Goal: Task Accomplishment & Management: Use online tool/utility

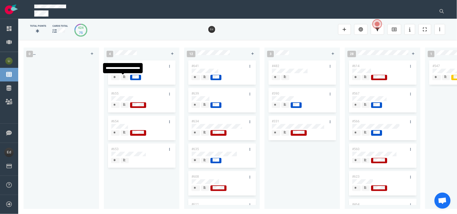
click at [124, 77] on icon at bounding box center [124, 77] width 2 height 2
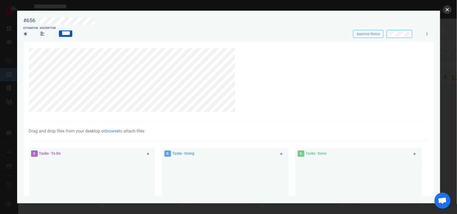
click at [447, 10] on button "close" at bounding box center [447, 9] width 9 height 9
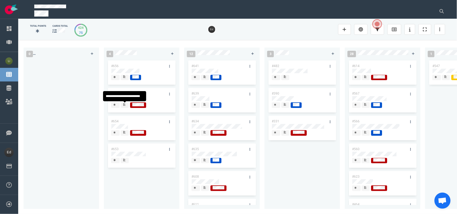
click at [123, 106] on div at bounding box center [125, 105] width 4 height 6
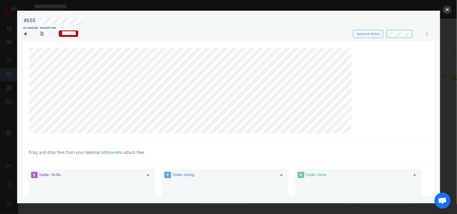
click at [446, 11] on button "close" at bounding box center [447, 9] width 9 height 9
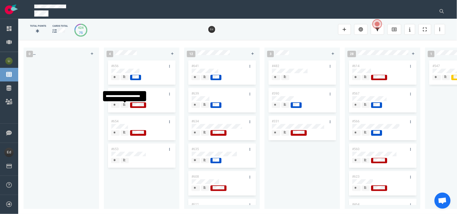
click at [127, 106] on span at bounding box center [125, 105] width 8 height 6
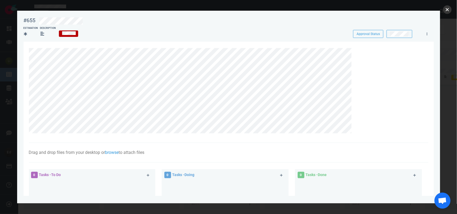
click at [447, 8] on button "close" at bounding box center [447, 9] width 9 height 9
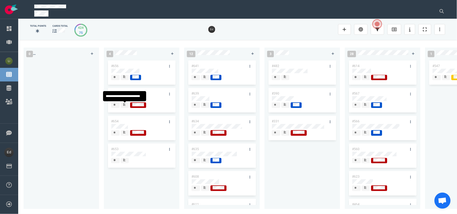
click at [126, 104] on div at bounding box center [124, 105] width 3 height 4
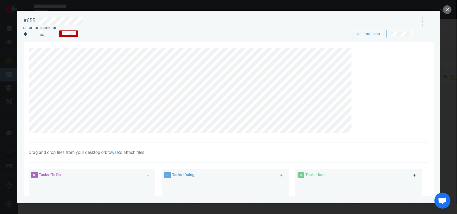
click at [105, 20] on div at bounding box center [230, 20] width 383 height 7
drag, startPoint x: 445, startPoint y: 8, endPoint x: 442, endPoint y: 10, distance: 3.4
click at [445, 8] on button "close" at bounding box center [447, 9] width 9 height 9
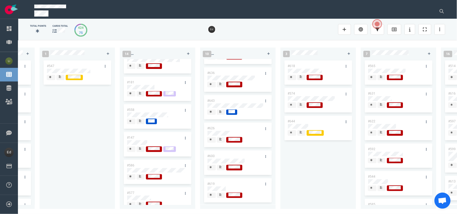
scroll to position [0, 386]
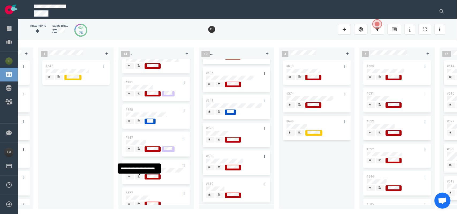
click at [140, 178] on icon at bounding box center [139, 176] width 2 height 3
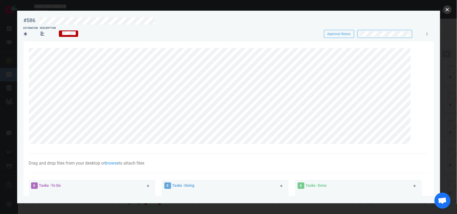
click at [447, 7] on button "close" at bounding box center [447, 9] width 9 height 9
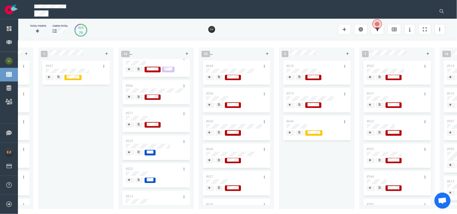
scroll to position [113, 0]
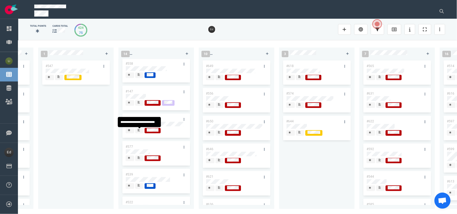
click at [140, 133] on div at bounding box center [139, 132] width 3 height 1
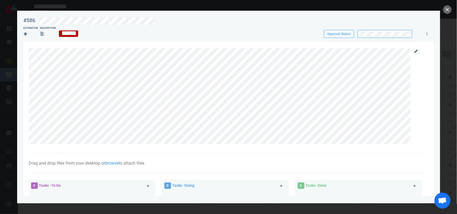
click at [415, 51] on icon at bounding box center [415, 51] width 3 height 3
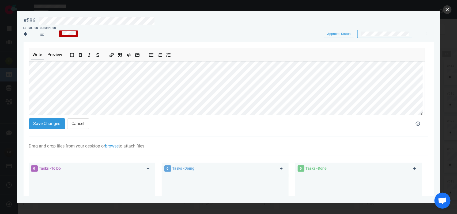
click at [448, 11] on button "close" at bounding box center [447, 9] width 9 height 9
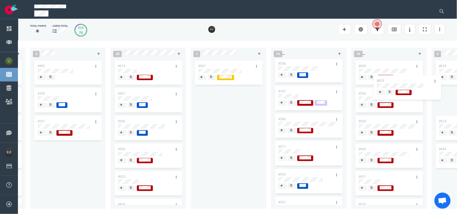
scroll to position [0, 276]
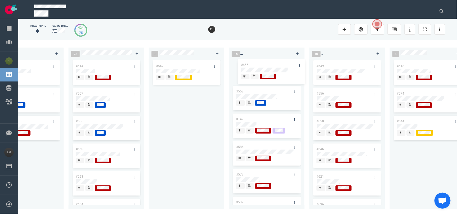
drag, startPoint x: 123, startPoint y: 93, endPoint x: 253, endPoint y: 64, distance: 132.8
click at [253, 64] on div "0 4 #656 #655 #654 #653 #655 12 #641 #639 #634 #635 #608 #611 #602 #603 #548 3 …" at bounding box center [237, 127] width 438 height 174
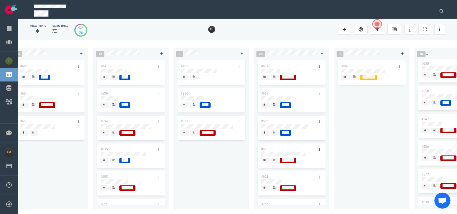
scroll to position [0, 0]
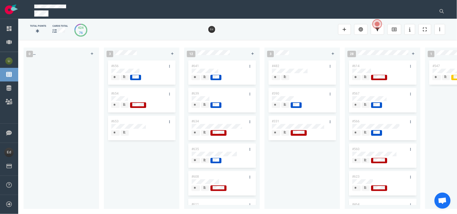
click at [125, 106] on icon at bounding box center [124, 104] width 2 height 3
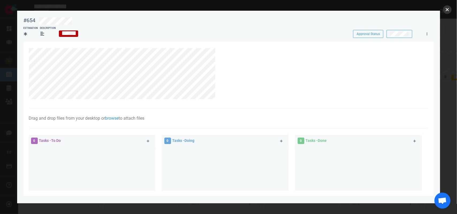
click at [444, 10] on button "close" at bounding box center [447, 9] width 9 height 9
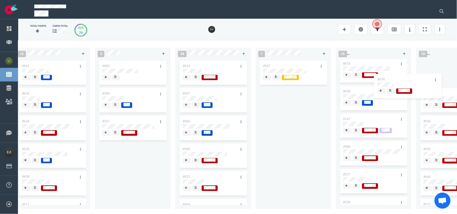
scroll to position [0, 223]
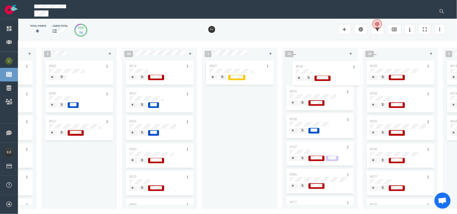
drag, startPoint x: 248, startPoint y: 105, endPoint x: 317, endPoint y: 67, distance: 79.1
click at [317, 67] on div "0 3 #656 #654 #653 #654 12 #641 #639 #634 #635 #608 #611 #602 #603 #548 3 #482 …" at bounding box center [237, 127] width 438 height 174
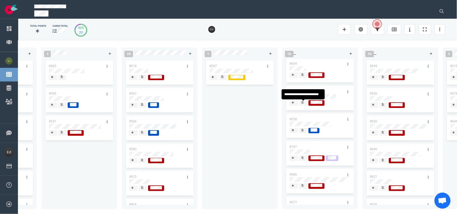
click at [300, 103] on span at bounding box center [303, 103] width 8 height 6
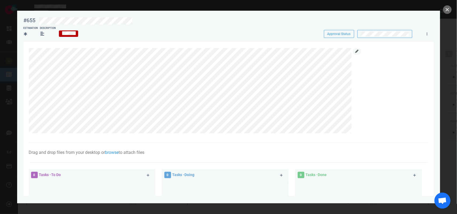
click at [354, 53] on link at bounding box center [356, 51] width 9 height 7
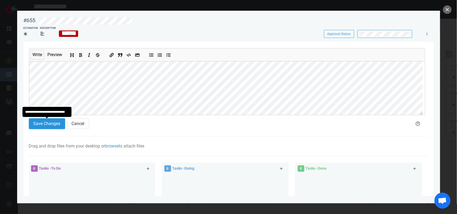
click at [38, 119] on button "Save Changes" at bounding box center [47, 123] width 36 height 11
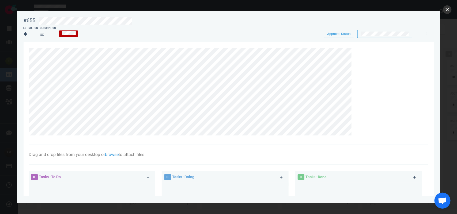
click at [446, 10] on button "close" at bounding box center [447, 9] width 9 height 9
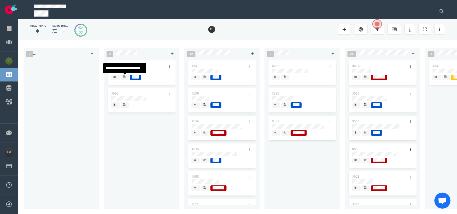
click at [124, 78] on icon at bounding box center [124, 77] width 2 height 2
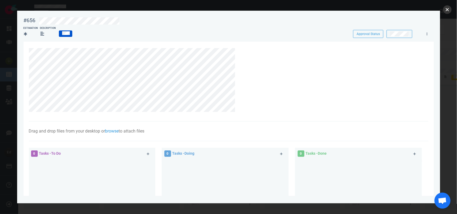
click at [445, 8] on button "close" at bounding box center [447, 9] width 9 height 9
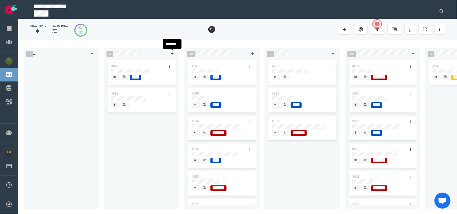
click at [171, 52] on icon at bounding box center [172, 53] width 3 height 3
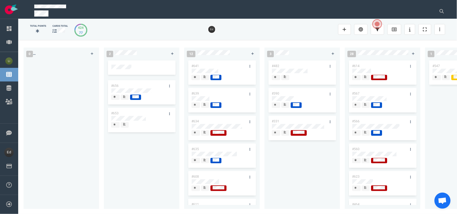
click at [110, 62] on div at bounding box center [141, 67] width 67 height 14
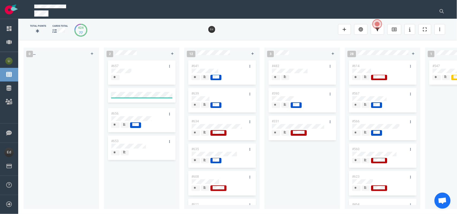
click at [132, 175] on div "#657 #656 #653" at bounding box center [141, 131] width 69 height 144
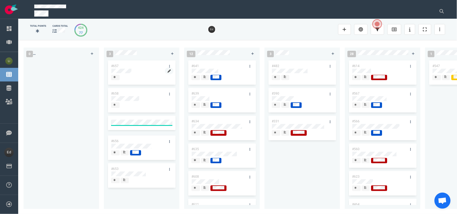
click at [168, 69] on link at bounding box center [169, 71] width 9 height 7
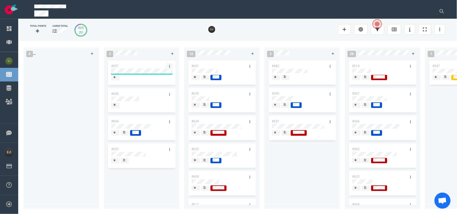
click at [168, 66] on link at bounding box center [169, 66] width 9 height 7
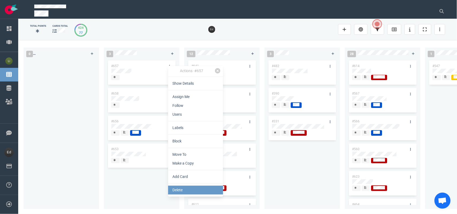
click at [185, 191] on link "Delete" at bounding box center [195, 190] width 55 height 9
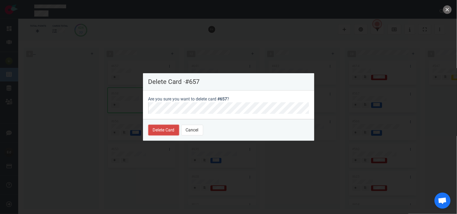
click at [150, 133] on button "Delete Card" at bounding box center [163, 130] width 31 height 11
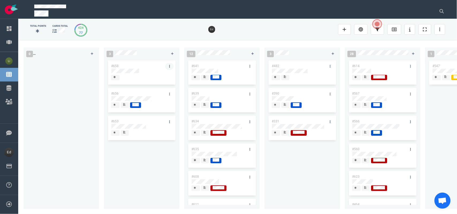
click at [168, 66] on link at bounding box center [169, 66] width 9 height 7
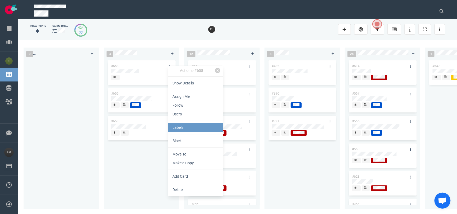
click at [191, 124] on link "Labels" at bounding box center [195, 127] width 55 height 9
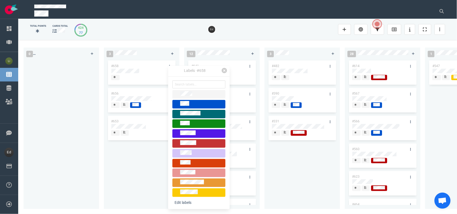
click at [193, 146] on div at bounding box center [199, 143] width 48 height 6
drag, startPoint x: 142, startPoint y: 163, endPoint x: 188, endPoint y: 146, distance: 48.4
click at [147, 161] on div "#658 #656 #653" at bounding box center [141, 131] width 69 height 144
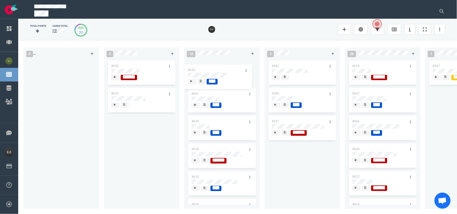
drag, startPoint x: 199, startPoint y: 82, endPoint x: 144, endPoint y: 21, distance: 81.6
click at [206, 68] on div "0 3 #658 #656 #653 #656 12 #641 #639 #634 #635 #608 #611 #602 #603 #548 3 #482 …" at bounding box center [237, 127] width 438 height 174
